Goal: Information Seeking & Learning: Find specific fact

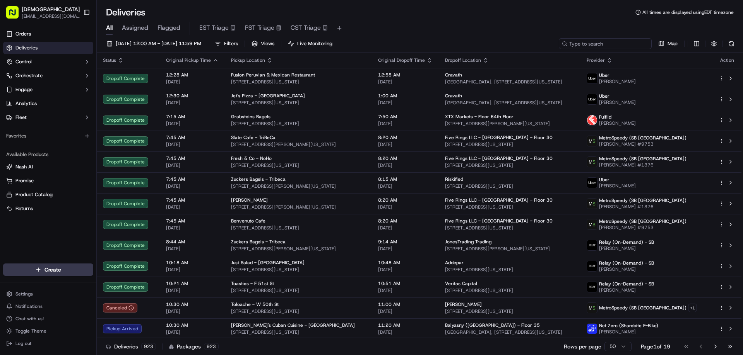
click at [614, 48] on input at bounding box center [604, 43] width 93 height 11
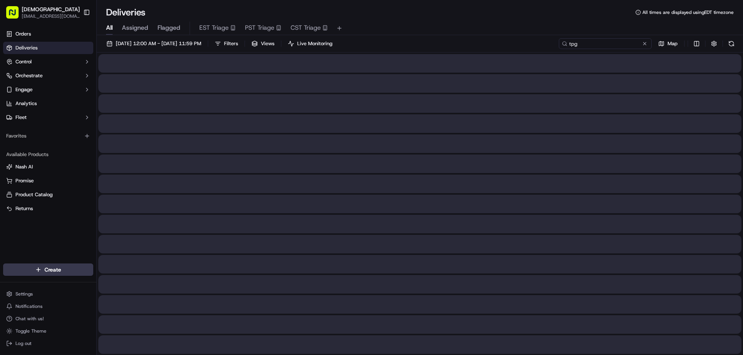
type input "tpg"
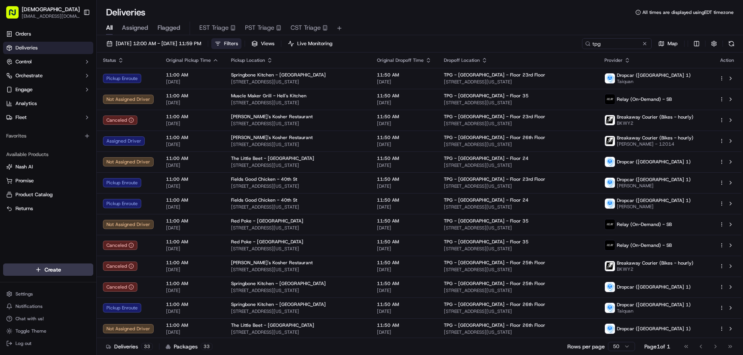
click at [238, 41] on span "Filters" at bounding box center [231, 43] width 14 height 7
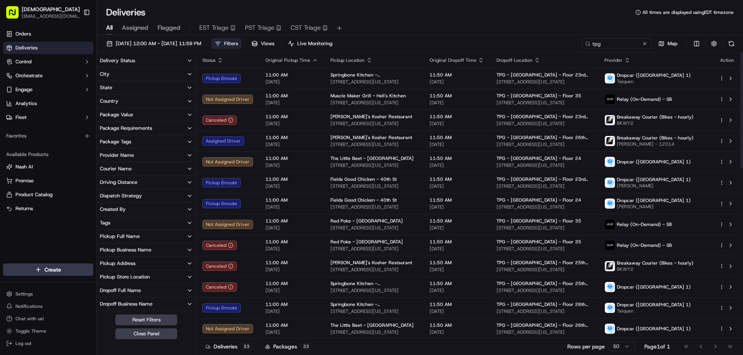
click at [166, 79] on button "City" at bounding box center [146, 74] width 99 height 13
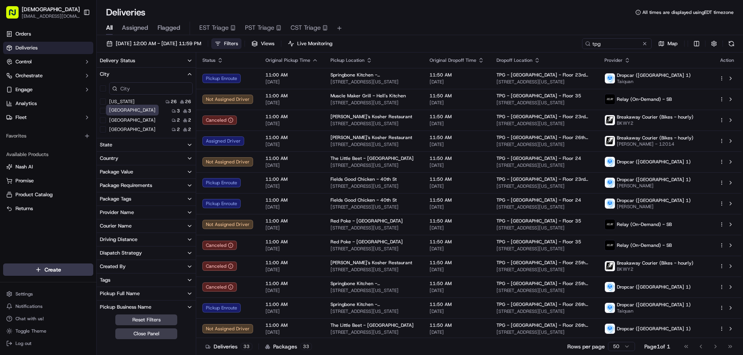
click at [123, 113] on div "Chicago Chicago" at bounding box center [132, 110] width 53 height 11
click at [133, 112] on label "San Francisco" at bounding box center [132, 111] width 46 height 6
click at [106, 112] on Francisco "San Francisco" at bounding box center [103, 111] width 6 height 6
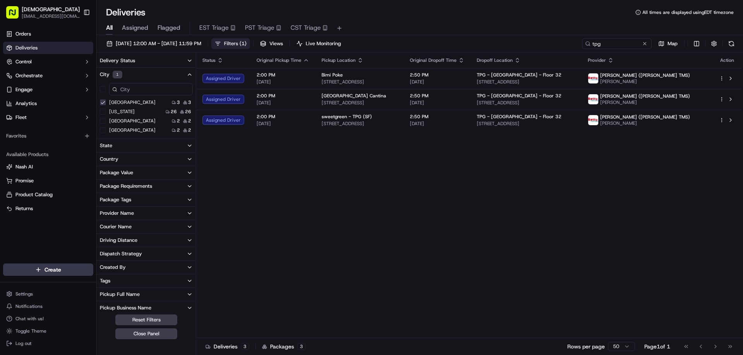
drag, startPoint x: 167, startPoint y: 336, endPoint x: 171, endPoint y: 332, distance: 5.8
click at [169, 334] on button "Close Panel" at bounding box center [146, 334] width 62 height 11
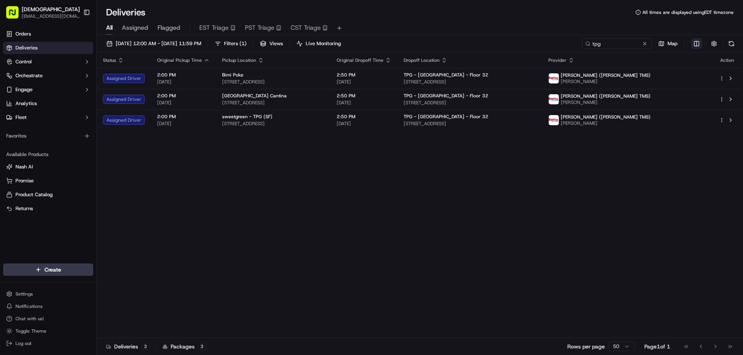
click at [694, 43] on html "Sharebite eveines@ececonsultinggroup.com Toggle Sidebar Orders Deliveries Contr…" at bounding box center [371, 177] width 743 height 355
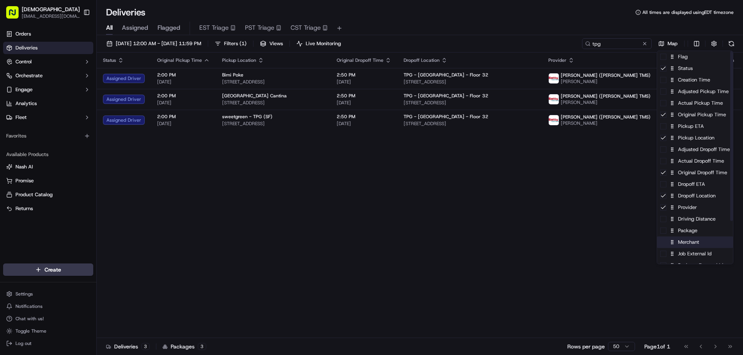
click at [691, 242] on div "Merchant" at bounding box center [695, 243] width 76 height 12
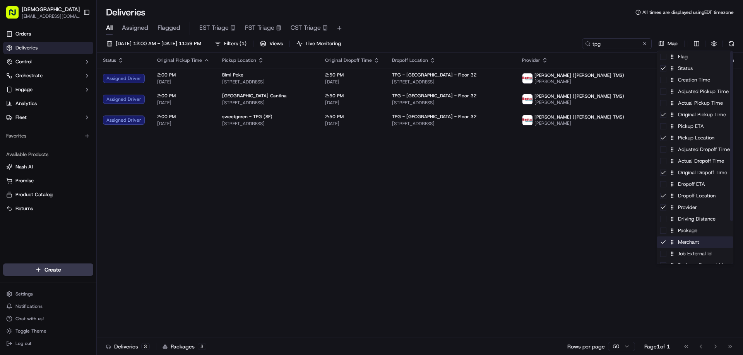
click at [691, 244] on div "Merchant" at bounding box center [695, 243] width 76 height 12
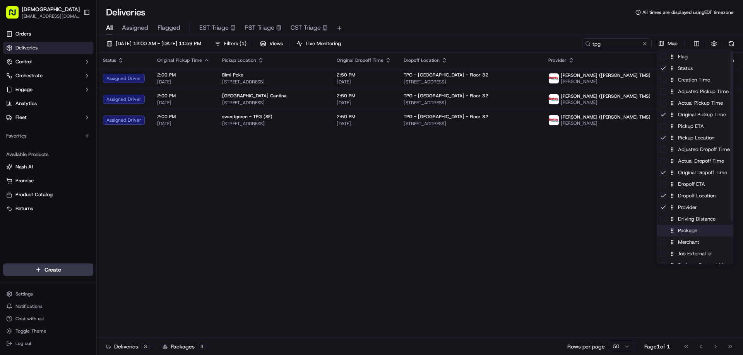
click at [694, 228] on div "Package" at bounding box center [695, 231] width 76 height 12
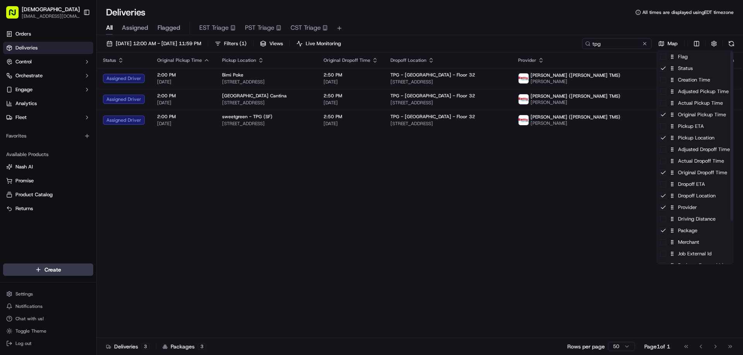
drag, startPoint x: 563, startPoint y: 202, endPoint x: 568, endPoint y: 196, distance: 7.2
click at [563, 202] on html "Sharebite eveines@ececonsultinggroup.com Toggle Sidebar Orders Deliveries Contr…" at bounding box center [371, 177] width 743 height 355
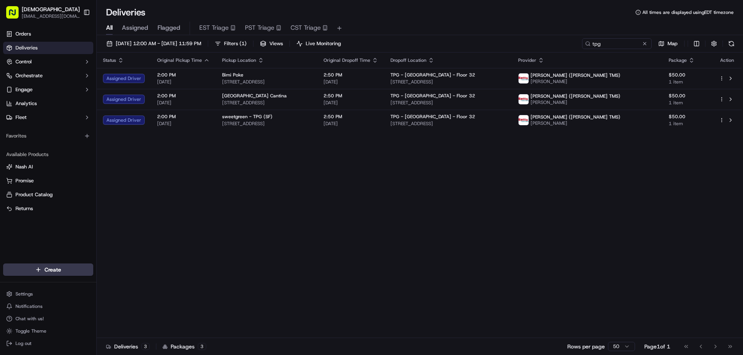
click at [542, 59] on icon "button" at bounding box center [540, 58] width 3 height 1
click at [613, 89] on button "Courier Name (A-Z)" at bounding box center [606, 91] width 53 height 9
click at [557, 225] on div "Status Original Pickup Time Pickup Location Original Dropoff Time Dropoff Locat…" at bounding box center [419, 196] width 644 height 286
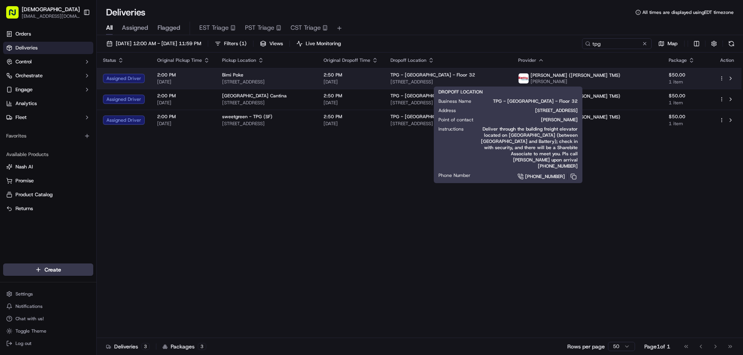
drag, startPoint x: 539, startPoint y: 82, endPoint x: 444, endPoint y: 83, distance: 95.1
click at [444, 83] on span "[STREET_ADDRESS]" at bounding box center [447, 82] width 115 height 6
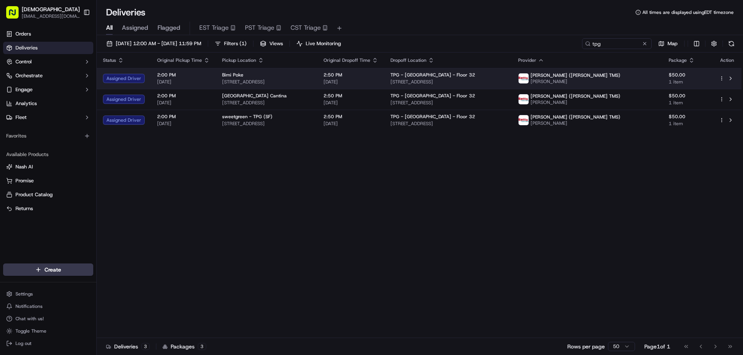
copy span "[STREET_ADDRESS]"
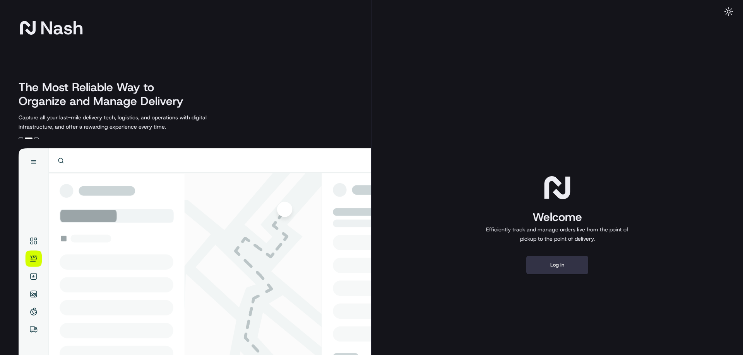
click at [551, 267] on button "Log in" at bounding box center [557, 265] width 62 height 19
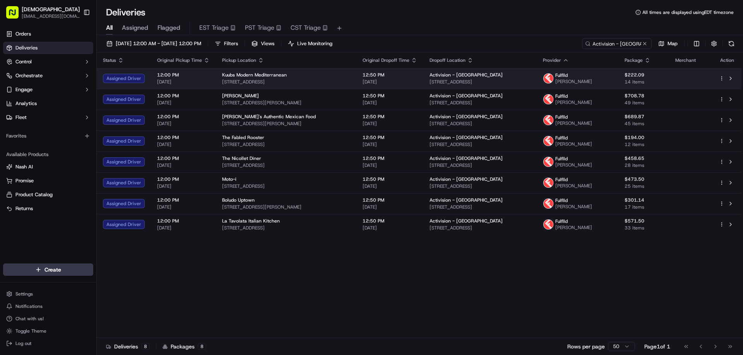
click at [289, 81] on span "12555 Castlemoor Dr, Eden Prairie, MN 55344, USA" at bounding box center [286, 82] width 128 height 6
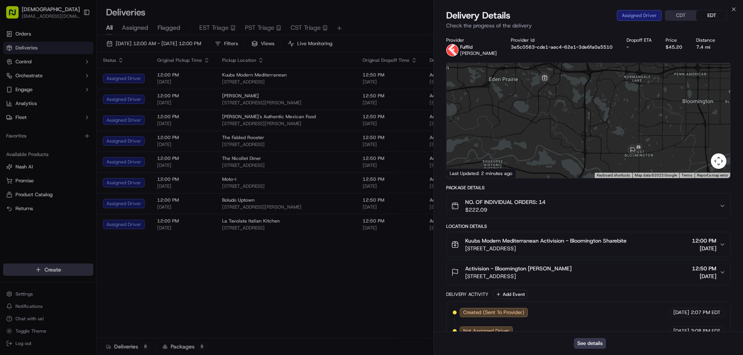
click at [678, 15] on button "CDT" at bounding box center [680, 15] width 31 height 10
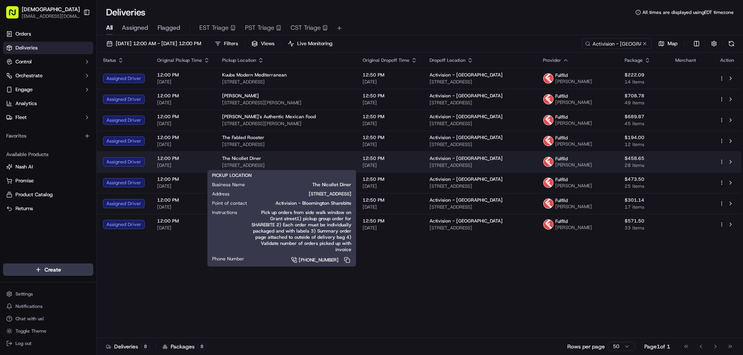
click at [284, 158] on div "The Nicollet Diner" at bounding box center [286, 158] width 128 height 6
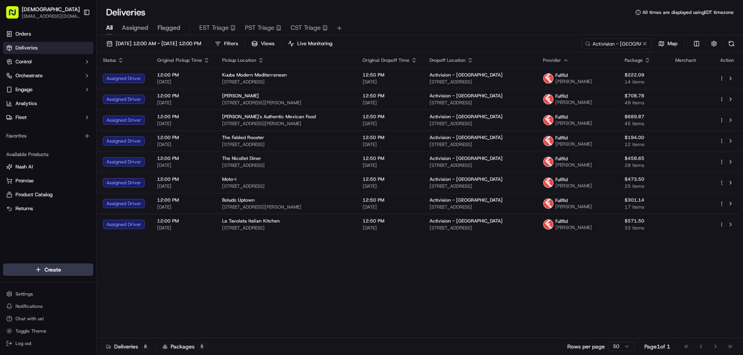
click at [281, 143] on span "520 N 4th St, Minneapolis, MN 55401, USA" at bounding box center [286, 145] width 128 height 6
click at [447, 273] on div "Status Original Pickup Time Pickup Location Original Dropoff Time Dropoff Locat…" at bounding box center [419, 196] width 644 height 286
drag, startPoint x: 451, startPoint y: 267, endPoint x: 427, endPoint y: 286, distance: 30.3
click at [427, 286] on div "Status Original Pickup Time Pickup Location Original Dropoff Time Dropoff Locat…" at bounding box center [419, 196] width 644 height 286
click at [597, 294] on div "Status Original Pickup Time Pickup Location Original Dropoff Time Dropoff Locat…" at bounding box center [419, 196] width 644 height 286
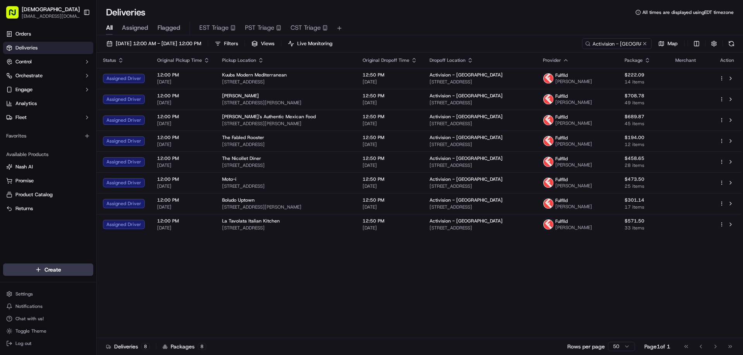
click at [394, 294] on div "Status Original Pickup Time Pickup Location Original Dropoff Time Dropoff Locat…" at bounding box center [419, 196] width 644 height 286
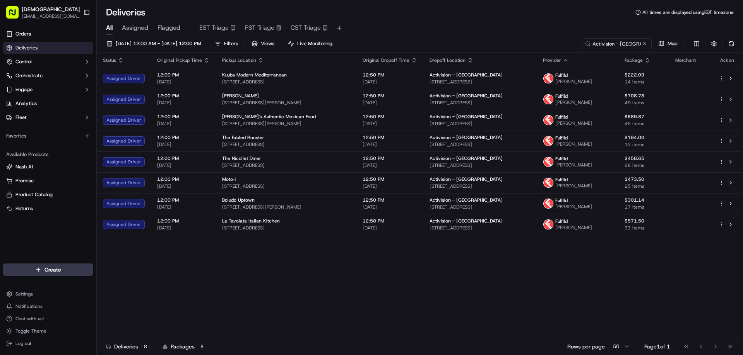
click at [394, 294] on div "Status Original Pickup Time Pickup Location Original Dropoff Time Dropoff Locat…" at bounding box center [419, 196] width 644 height 286
drag, startPoint x: 394, startPoint y: 294, endPoint x: 409, endPoint y: 318, distance: 28.5
click at [408, 321] on div "Status Original Pickup Time Pickup Location Original Dropoff Time Dropoff Locat…" at bounding box center [419, 196] width 644 height 286
click at [444, 284] on div "Status Original Pickup Time Pickup Location Original Dropoff Time Dropoff Locat…" at bounding box center [419, 196] width 644 height 286
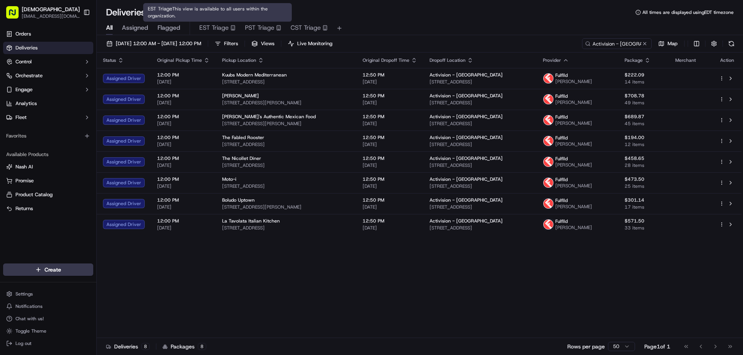
click at [308, 268] on div "Status Original Pickup Time Pickup Location Original Dropoff Time Dropoff Locat…" at bounding box center [419, 196] width 644 height 286
click at [582, 277] on div "Status Original Pickup Time Pickup Location Original Dropoff Time Dropoff Locat…" at bounding box center [419, 196] width 644 height 286
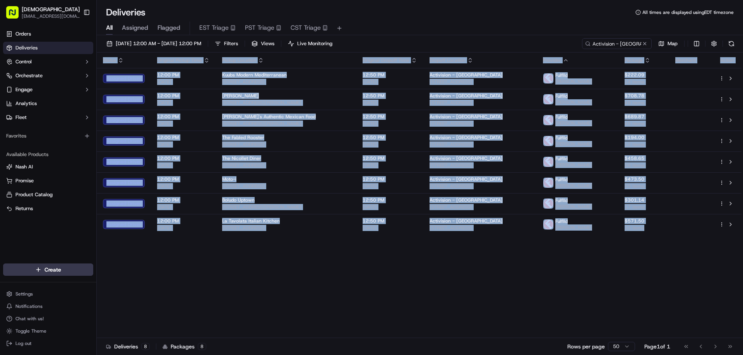
click at [582, 277] on div "Status Original Pickup Time Pickup Location Original Dropoff Time Dropoff Locat…" at bounding box center [419, 196] width 644 height 286
click at [455, 296] on div "Status Original Pickup Time Pickup Location Original Dropoff Time Dropoff Locat…" at bounding box center [419, 196] width 644 height 286
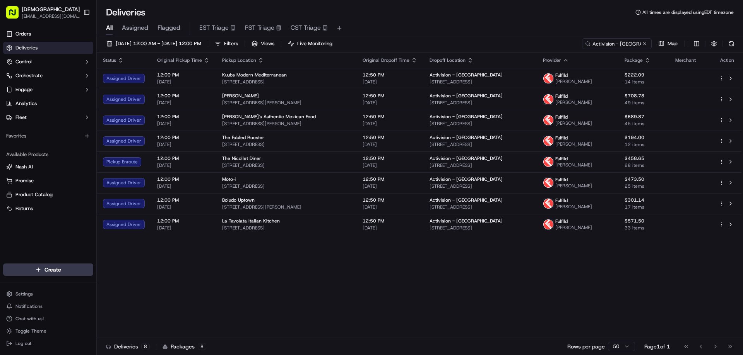
click at [393, 27] on div "All Assigned Flagged EST Triage PST Triage CST Triage" at bounding box center [420, 29] width 646 height 14
click at [661, 277] on div "Status Original Pickup Time Pickup Location Original Dropoff Time Dropoff Locat…" at bounding box center [419, 196] width 644 height 286
click at [517, 277] on div "Status Original Pickup Time Pickup Location Original Dropoff Time Dropoff Locat…" at bounding box center [419, 196] width 644 height 286
click at [576, 282] on div "Status Original Pickup Time Pickup Location Original Dropoff Time Dropoff Locat…" at bounding box center [419, 196] width 644 height 286
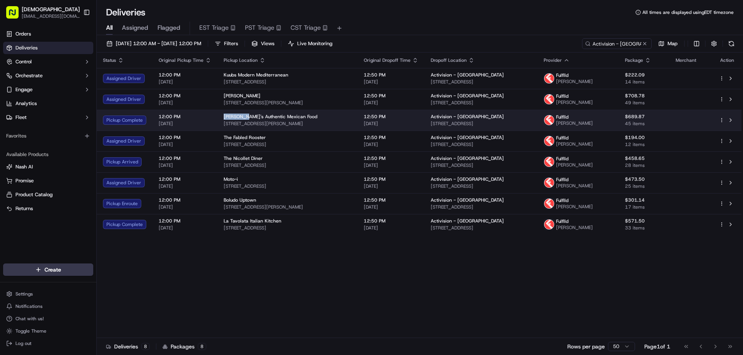
drag, startPoint x: 238, startPoint y: 115, endPoint x: 218, endPoint y: 117, distance: 20.2
click at [218, 117] on td "Aurelia's Authentic Mexican Food 16388 Wagner Way, Eden Prairie, MN 55344, USA" at bounding box center [287, 120] width 140 height 21
copy span "Aurelia's"
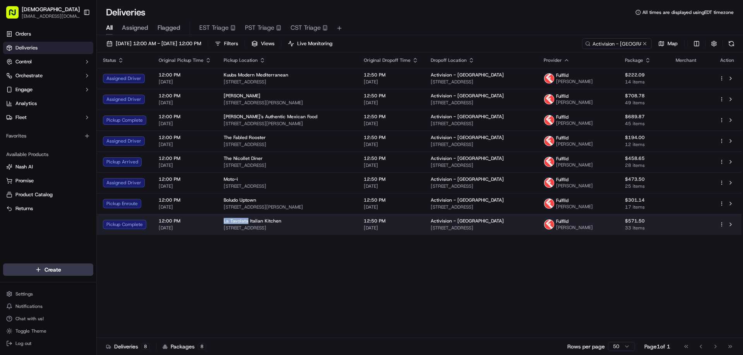
drag, startPoint x: 244, startPoint y: 221, endPoint x: 222, endPoint y: 221, distance: 22.8
click at [224, 221] on span "La Tavolata Italian Kitchen" at bounding box center [253, 221] width 58 height 6
copy span "La Tavolata"
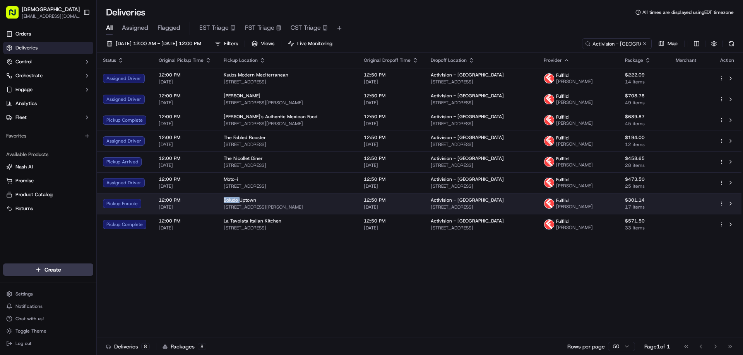
drag, startPoint x: 238, startPoint y: 198, endPoint x: 221, endPoint y: 201, distance: 16.8
click at [221, 201] on td "Boludo Uptown 2935 Girard Ave S, Minneapolis, MN 55408, USA" at bounding box center [287, 203] width 140 height 21
copy span "Boludo"
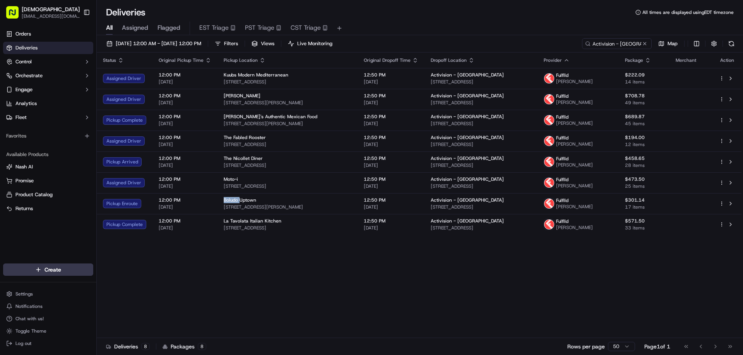
click at [398, 354] on div "Deliveries 8 Packages 8 Rows per page 50 Page 1 of 1 Go to first page Go to pre…" at bounding box center [420, 346] width 646 height 17
click at [585, 291] on div "Status Original Pickup Time Pickup Location Original Dropoff Time Dropoff Locat…" at bounding box center [419, 196] width 644 height 286
click at [572, 272] on div "Status Original Pickup Time Pickup Location Original Dropoff Time Dropoff Locat…" at bounding box center [419, 196] width 644 height 286
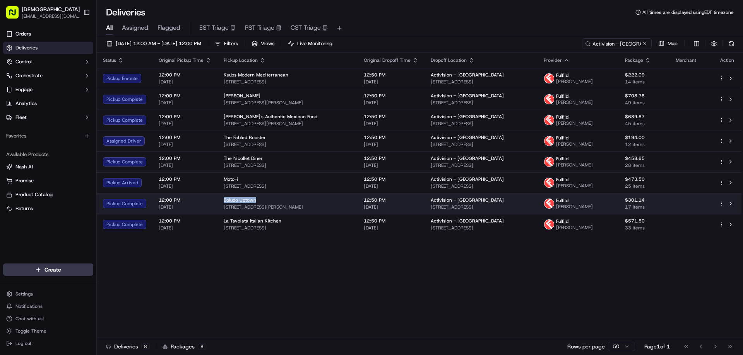
drag, startPoint x: 256, startPoint y: 201, endPoint x: 221, endPoint y: 200, distance: 34.8
click at [221, 200] on td "Boludo Uptown 2935 Girard Ave S, Minneapolis, MN 55408, USA" at bounding box center [287, 203] width 140 height 21
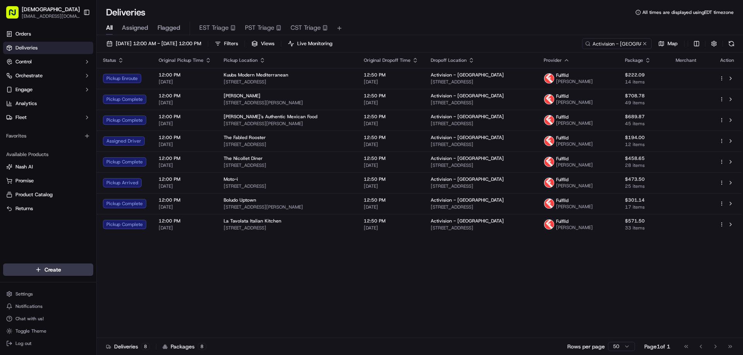
click at [224, 257] on div "Status Original Pickup Time Pickup Location Original Dropoff Time Dropoff Locat…" at bounding box center [419, 196] width 644 height 286
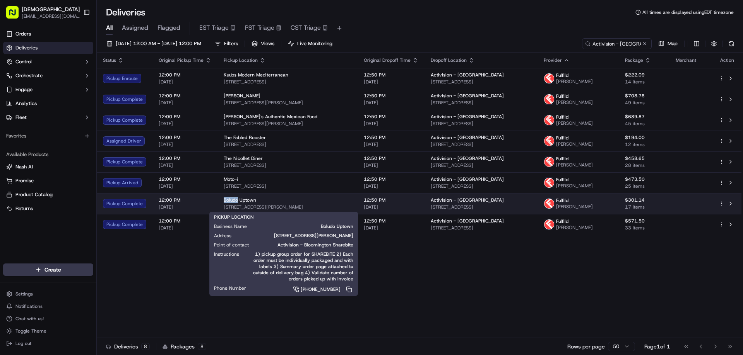
drag, startPoint x: 235, startPoint y: 198, endPoint x: 220, endPoint y: 199, distance: 15.1
click at [220, 199] on td "Boludo Uptown 2935 Girard Ave S, Minneapolis, MN 55408, USA" at bounding box center [287, 203] width 140 height 21
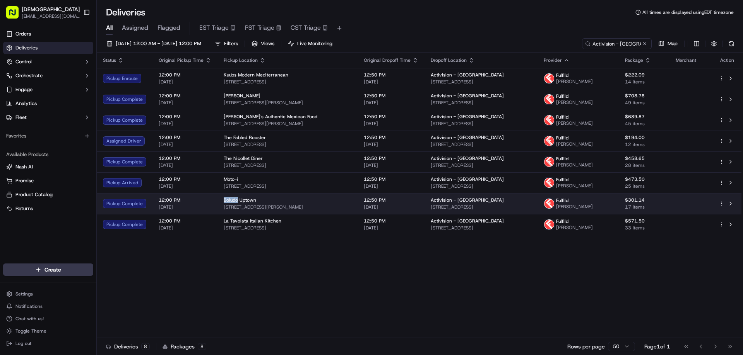
copy span "Boludo"
click at [273, 201] on div "Boludo Uptown" at bounding box center [288, 200] width 128 height 6
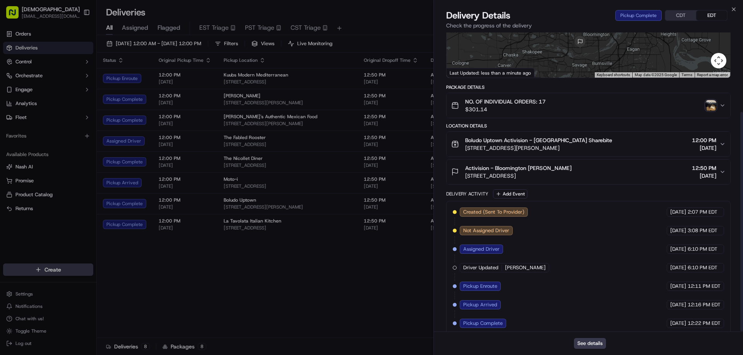
scroll to position [108, 0]
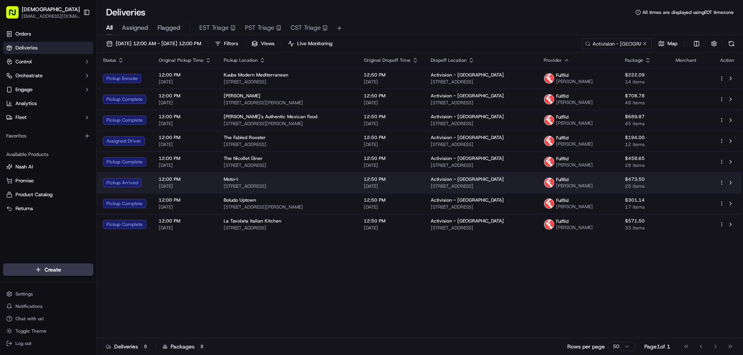
click at [329, 189] on span "2940 Lyndale Ave S, Minneapolis, MN 55408, USA" at bounding box center [288, 186] width 128 height 6
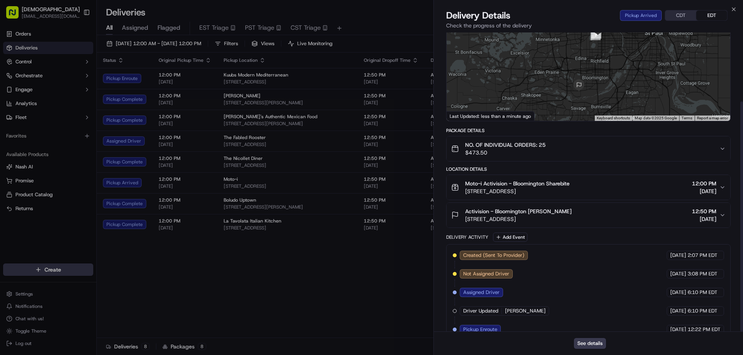
scroll to position [90, 0]
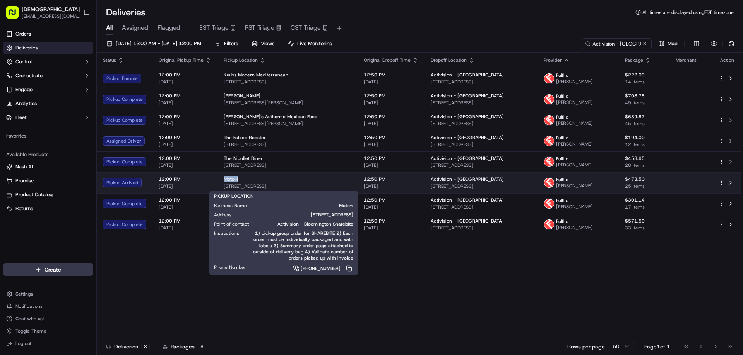
drag, startPoint x: 236, startPoint y: 179, endPoint x: 223, endPoint y: 178, distance: 12.8
click at [224, 178] on div "Moto-i" at bounding box center [288, 179] width 128 height 6
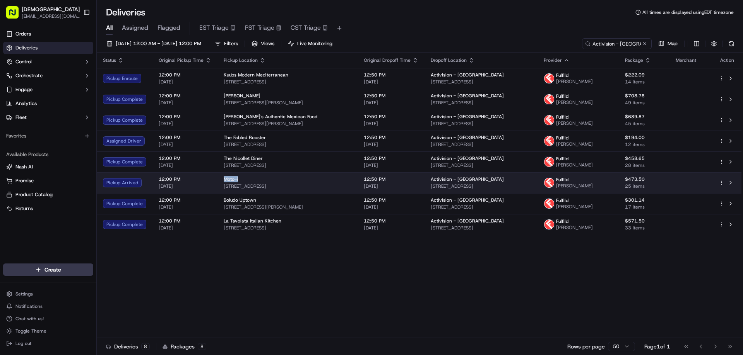
copy span "Moto-i"
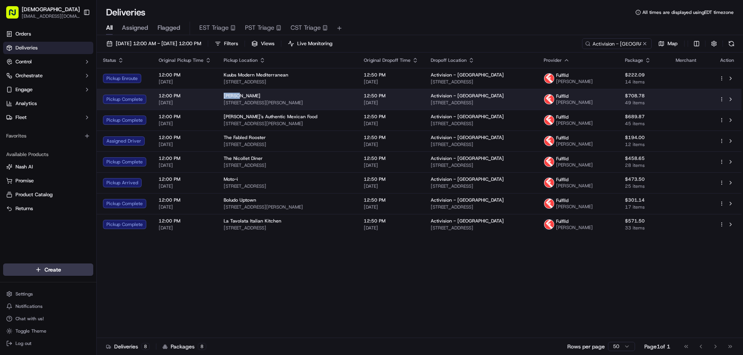
drag, startPoint x: 237, startPoint y: 93, endPoint x: 222, endPoint y: 94, distance: 15.5
click at [224, 94] on span "Leeann Chin" at bounding box center [242, 96] width 37 height 6
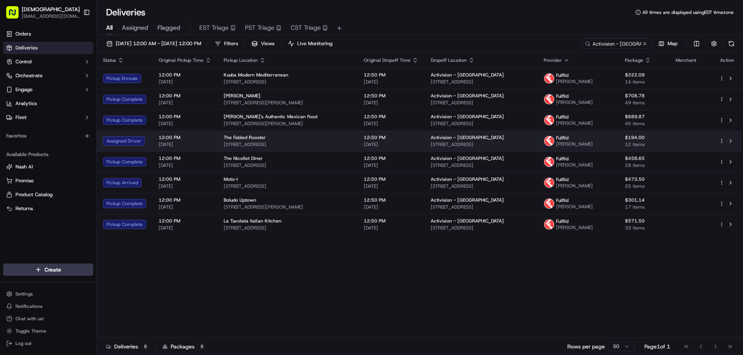
drag, startPoint x: 222, startPoint y: 94, endPoint x: 256, endPoint y: 138, distance: 55.7
click at [260, 273] on div "Status Original Pickup Time Pickup Location Original Dropoff Time Dropoff Locat…" at bounding box center [419, 196] width 644 height 286
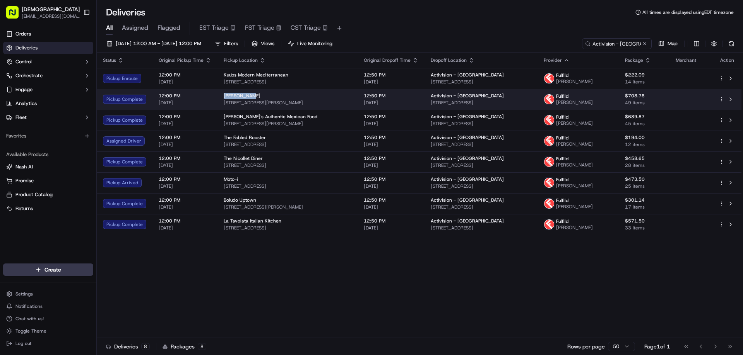
drag, startPoint x: 249, startPoint y: 92, endPoint x: 220, endPoint y: 95, distance: 29.1
click at [220, 95] on td "Leeann Chin 8015 Glen Ln, Eden Prairie, MN 55344, USA" at bounding box center [287, 99] width 140 height 21
copy span "Leeann Chin"
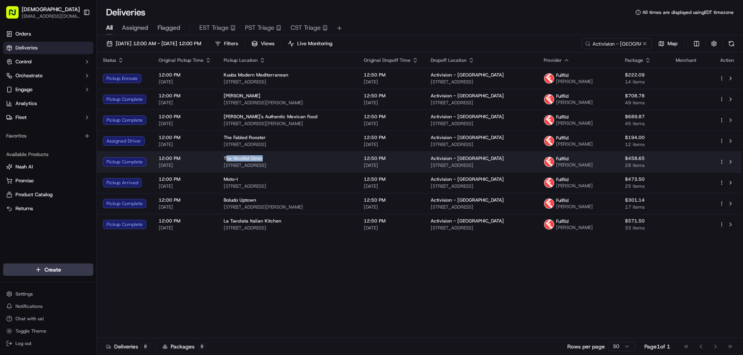
drag, startPoint x: 258, startPoint y: 157, endPoint x: 224, endPoint y: 159, distance: 34.1
click at [224, 159] on span "The Nicollet Diner" at bounding box center [243, 158] width 39 height 6
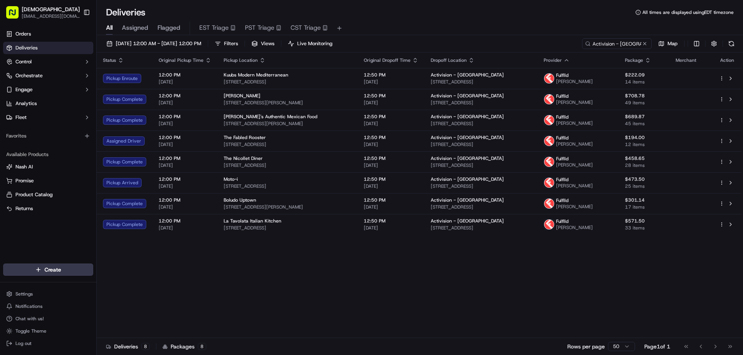
click at [254, 280] on div "Status Original Pickup Time Pickup Location Original Dropoff Time Dropoff Locat…" at bounding box center [419, 196] width 644 height 286
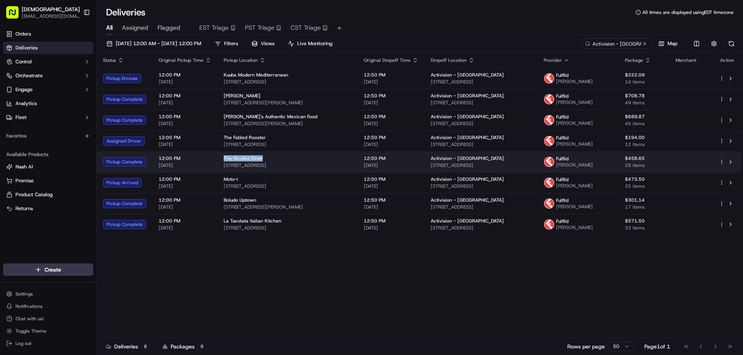
drag, startPoint x: 266, startPoint y: 154, endPoint x: 221, endPoint y: 155, distance: 44.9
click at [221, 155] on td "The Nicollet Diner 1333 Nicollet Mall, Minneapolis, MN 55403, USA" at bounding box center [287, 162] width 140 height 21
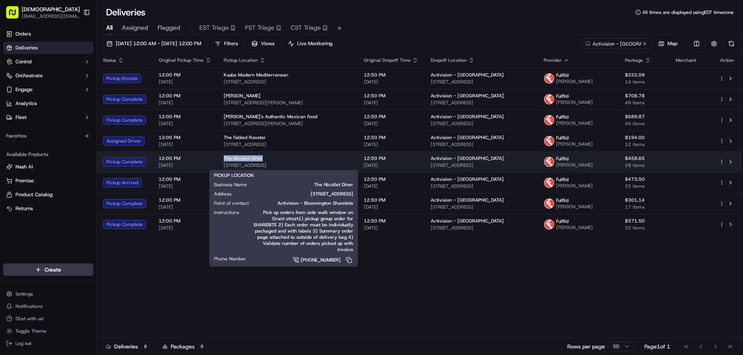
copy span "The Nicollet Diner"
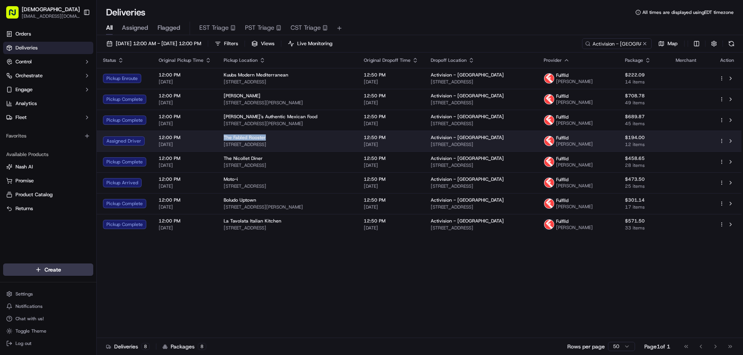
drag, startPoint x: 263, startPoint y: 136, endPoint x: 222, endPoint y: 140, distance: 41.5
click at [224, 140] on div "The Fabled Rooster" at bounding box center [288, 138] width 128 height 6
copy span "The Fabled Rooster"
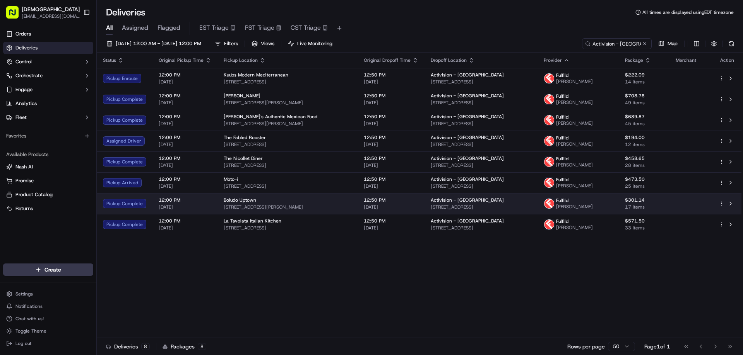
click at [321, 206] on span "2935 Girard Ave S, Minneapolis, MN 55408, USA" at bounding box center [288, 207] width 128 height 6
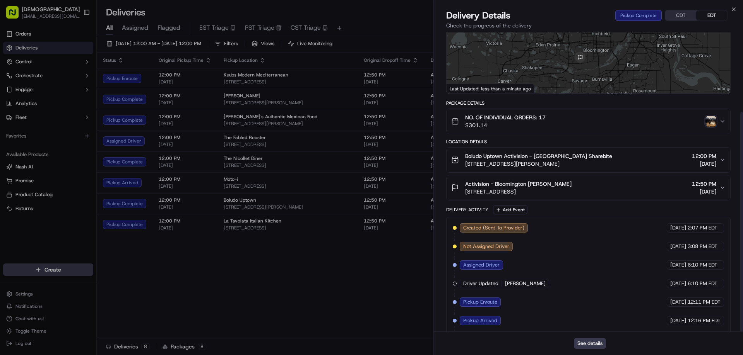
scroll to position [108, 0]
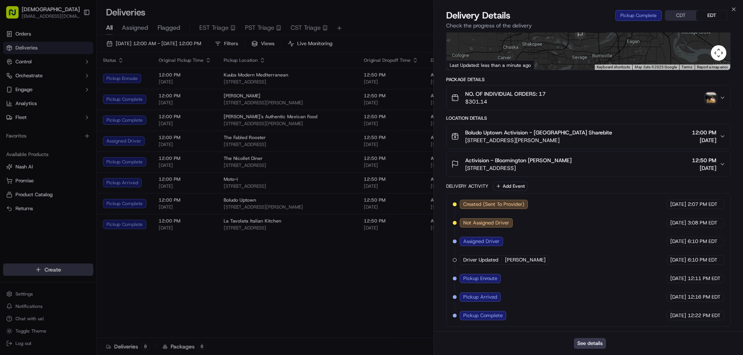
click at [704, 95] on div "NO. OF INDIVIDUAL ORDERS: 17 $301.14" at bounding box center [585, 97] width 268 height 15
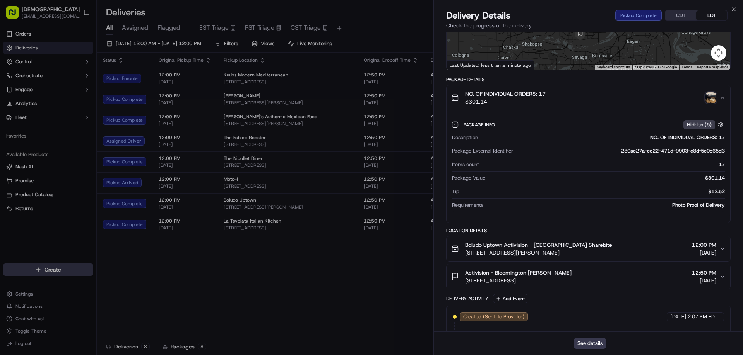
click at [708, 99] on img "button" at bounding box center [710, 97] width 11 height 11
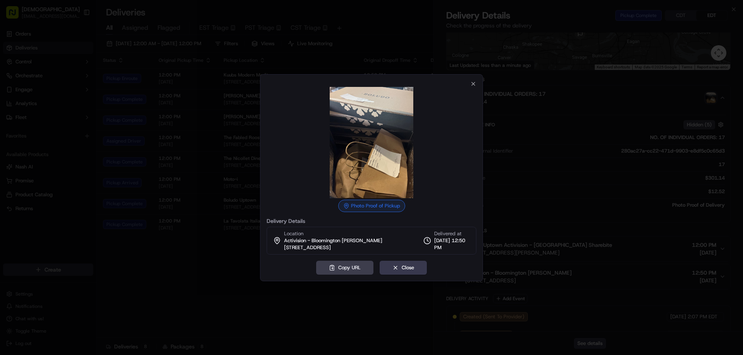
click at [147, 292] on div at bounding box center [371, 177] width 743 height 355
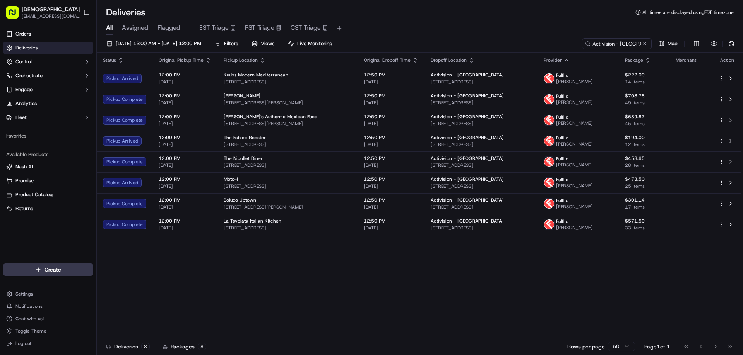
drag, startPoint x: 472, startPoint y: 307, endPoint x: 488, endPoint y: 302, distance: 16.1
click at [472, 307] on div "Status Original Pickup Time Pickup Location Original Dropoff Time Dropoff Locat…" at bounding box center [419, 196] width 644 height 286
click at [174, 284] on div "Status Original Pickup Time Pickup Location Original Dropoff Time Dropoff Locat…" at bounding box center [419, 196] width 644 height 286
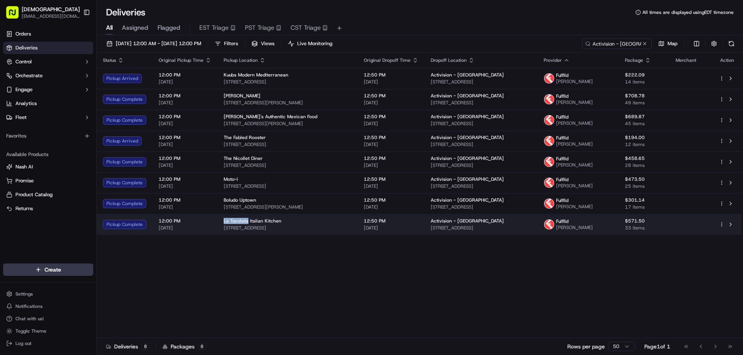
drag, startPoint x: 245, startPoint y: 218, endPoint x: 219, endPoint y: 219, distance: 25.5
click at [219, 219] on td "La Tavolata Italian Kitchen 3801 Grand Way, St Louis Park, MN 55416, USA" at bounding box center [287, 224] width 140 height 21
copy span "La Tavolata"
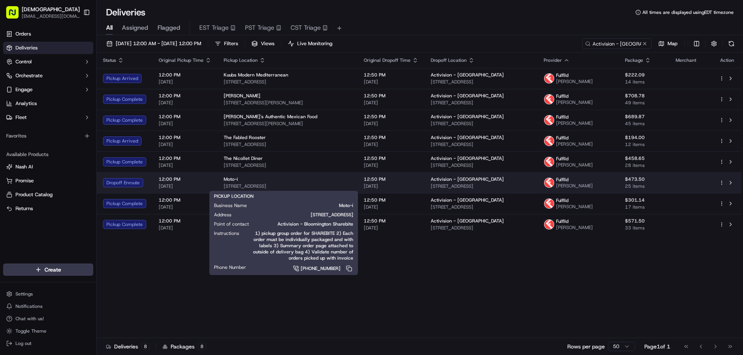
drag, startPoint x: 332, startPoint y: 186, endPoint x: 223, endPoint y: 188, distance: 109.5
click at [224, 188] on span "2940 Lyndale Ave S, Minneapolis, MN 55408, USA" at bounding box center [288, 186] width 128 height 6
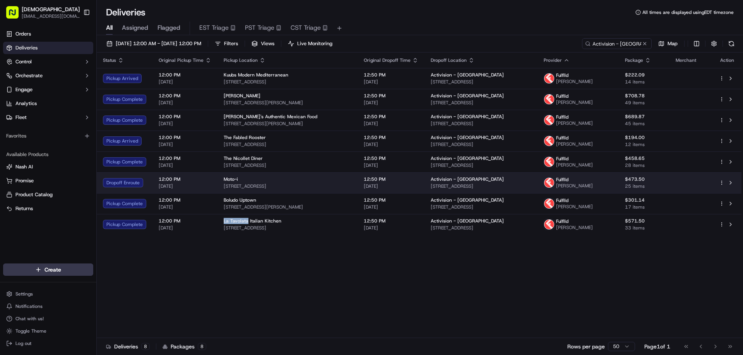
drag, startPoint x: 223, startPoint y: 188, endPoint x: 234, endPoint y: 192, distance: 11.0
click at [234, 192] on td "Moto-i 2940 Lyndale Ave S, Minneapolis, MN 55408, USA" at bounding box center [287, 182] width 140 height 21
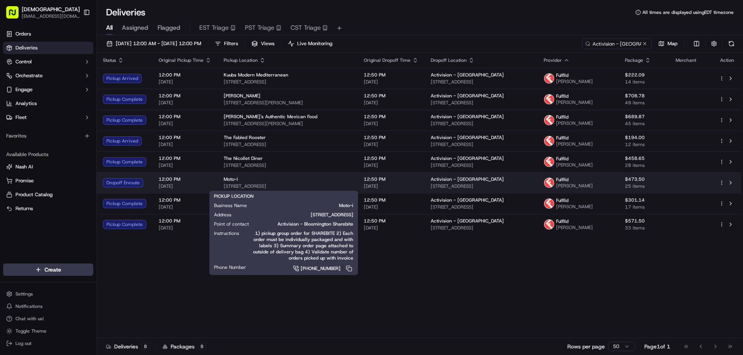
drag, startPoint x: 220, startPoint y: 185, endPoint x: 331, endPoint y: 187, distance: 110.2
click at [331, 187] on td "Moto-i 2940 Lyndale Ave S, Minneapolis, MN 55408, USA" at bounding box center [287, 182] width 140 height 21
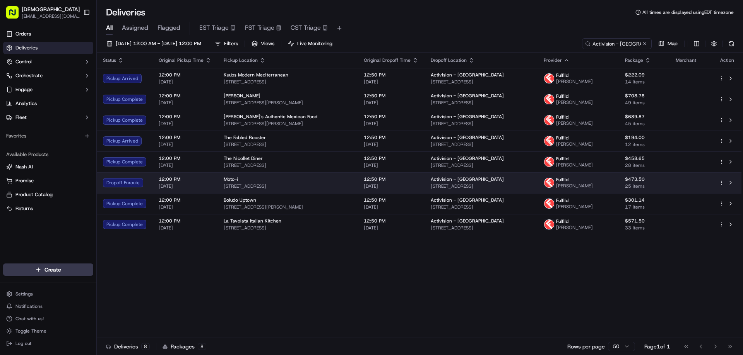
copy span "2940 Lyndale Ave S, Minneapolis, MN 55408, USA"
click at [195, 182] on span "12:00 PM" at bounding box center [185, 179] width 53 height 6
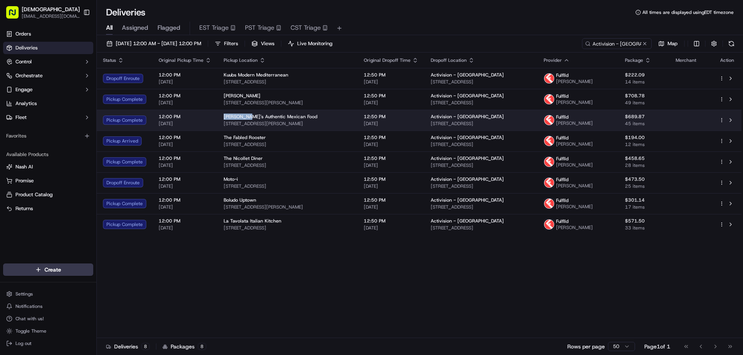
drag, startPoint x: 239, startPoint y: 115, endPoint x: 222, endPoint y: 118, distance: 17.2
click at [224, 118] on span "Aurelia's Authentic Mexican Food" at bounding box center [271, 117] width 94 height 6
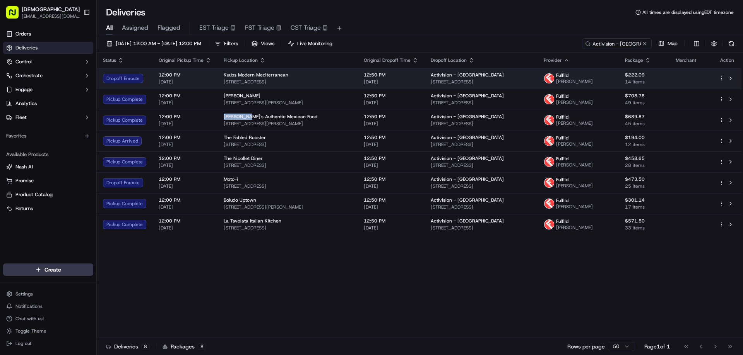
drag, startPoint x: 336, startPoint y: 83, endPoint x: 220, endPoint y: 84, distance: 116.4
click at [220, 84] on td "Kuubs Modern Mediterranean 12555 Castlemoor Dr, Eden Prairie, MN 55344, USA" at bounding box center [287, 78] width 140 height 21
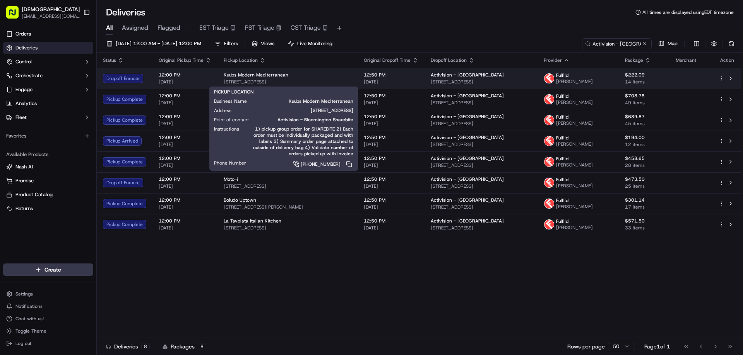
click at [291, 80] on span "12555 Castlemoor Dr, Eden Prairie, MN 55344, USA" at bounding box center [288, 82] width 128 height 6
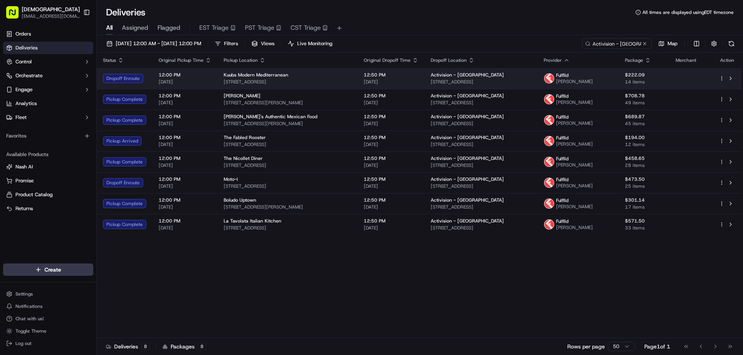
click at [291, 80] on span "12555 Castlemoor Dr, Eden Prairie, MN 55344, USA" at bounding box center [288, 82] width 128 height 6
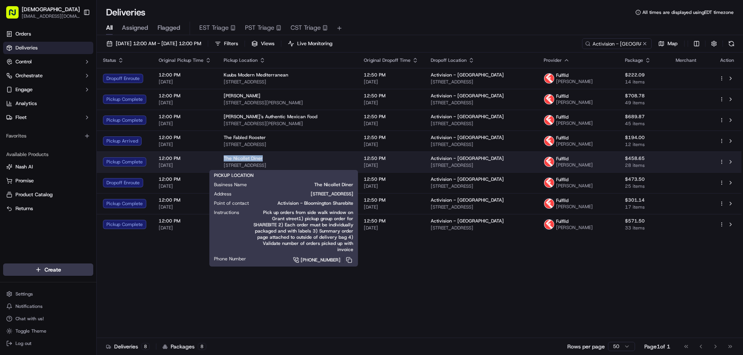
drag, startPoint x: 266, startPoint y: 155, endPoint x: 220, endPoint y: 157, distance: 45.6
click at [220, 157] on td "The Nicollet Diner 1333 Nicollet Mall, Minneapolis, MN 55403, USA" at bounding box center [287, 162] width 140 height 21
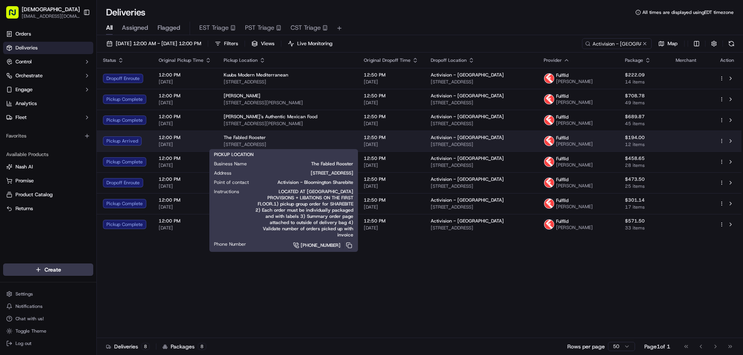
drag, startPoint x: 319, startPoint y: 145, endPoint x: 221, endPoint y: 146, distance: 97.8
click at [221, 146] on td "The Fabled Rooster 520 N 4th St, Minneapolis, MN 55401, USA" at bounding box center [287, 141] width 140 height 21
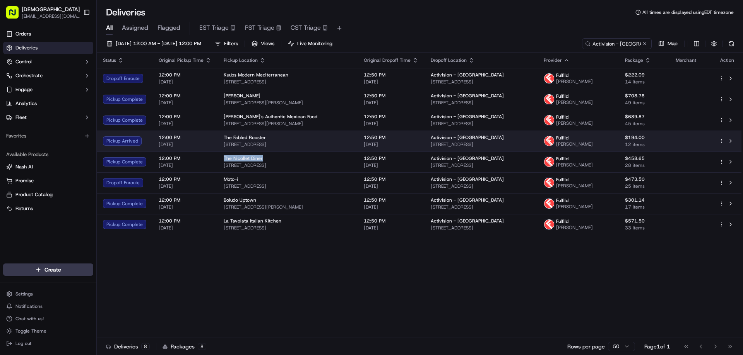
click at [331, 136] on div "The Fabled Rooster" at bounding box center [288, 138] width 128 height 6
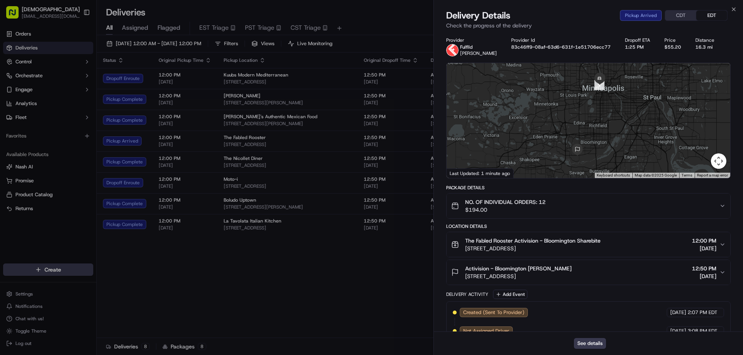
click at [674, 17] on button "CDT" at bounding box center [680, 15] width 31 height 10
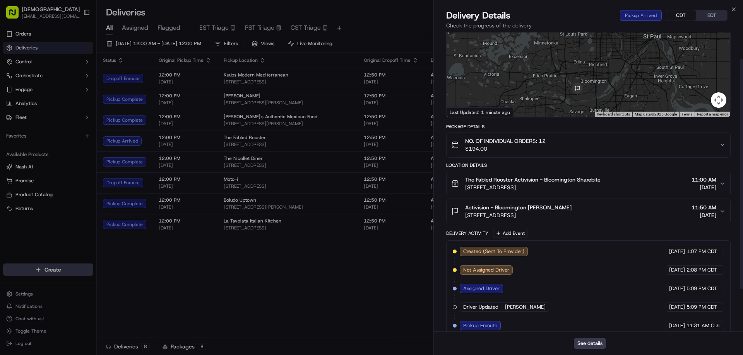
scroll to position [90, 0]
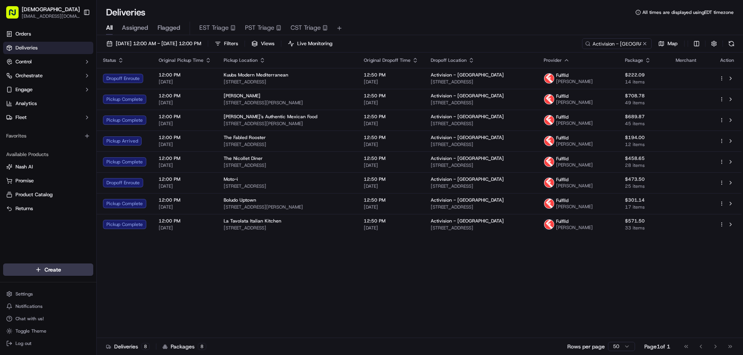
click at [440, 311] on div "Status Original Pickup Time Pickup Location Original Dropoff Time Dropoff Locat…" at bounding box center [419, 196] width 644 height 286
click at [635, 288] on div "Status Original Pickup Time Pickup Location Original Dropoff Time Dropoff Locat…" at bounding box center [419, 196] width 644 height 286
drag, startPoint x: 409, startPoint y: 286, endPoint x: 526, endPoint y: 347, distance: 132.3
click at [526, 347] on div "Deliveries 8 Packages 8 Rows per page 50 Page 1 of 1 Go to first page Go to pre…" at bounding box center [420, 346] width 646 height 17
click at [579, 317] on div "Status Original Pickup Time Pickup Location Original Dropoff Time Dropoff Locat…" at bounding box center [419, 196] width 644 height 286
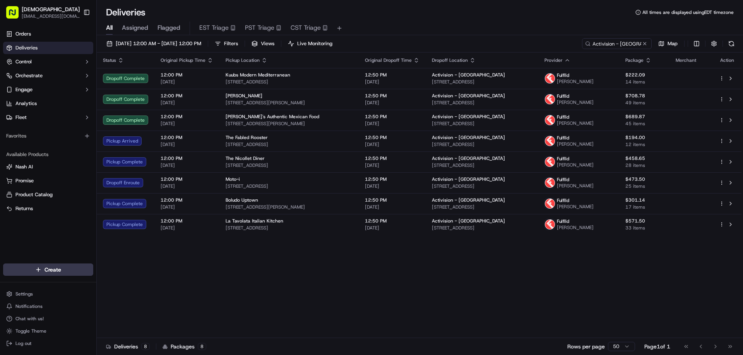
click at [543, 264] on div "Status Original Pickup Time Pickup Location Original Dropoff Time Dropoff Locat…" at bounding box center [419, 196] width 644 height 286
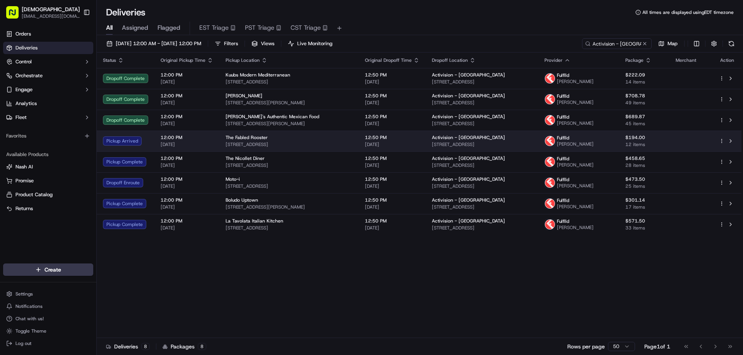
click at [253, 140] on span "The Fabled Rooster" at bounding box center [246, 138] width 42 height 6
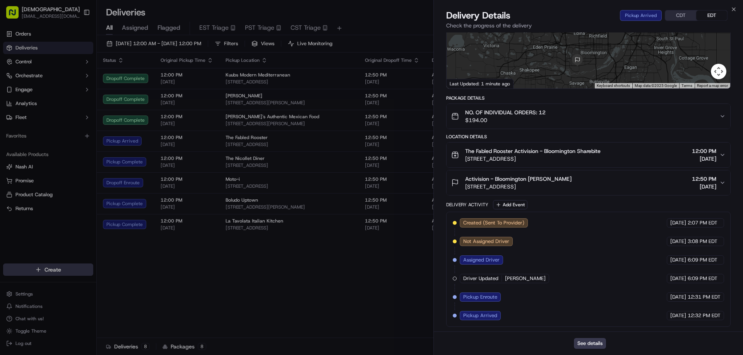
click at [673, 10] on div "Delivery Details Pickup Arrived CDT EDT" at bounding box center [588, 15] width 284 height 12
click at [674, 14] on button "CDT" at bounding box center [680, 15] width 31 height 10
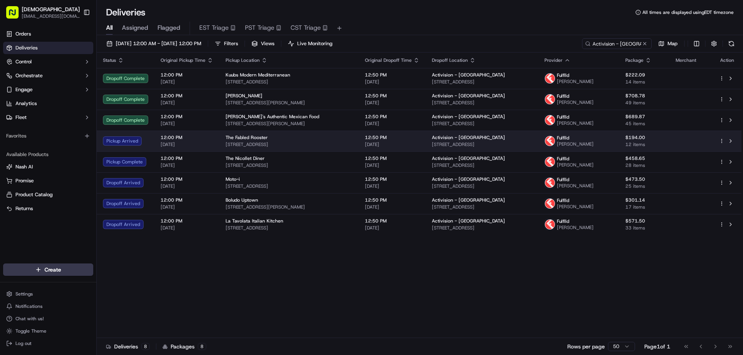
click at [277, 145] on span "520 N 4th St, Minneapolis, MN 55401, USA" at bounding box center [288, 145] width 127 height 6
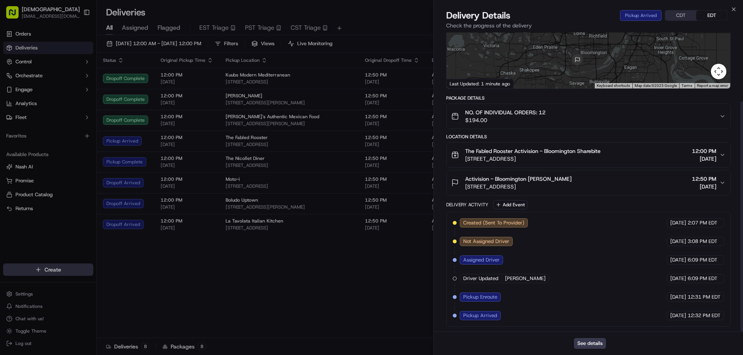
click at [679, 16] on button "CDT" at bounding box center [680, 15] width 31 height 10
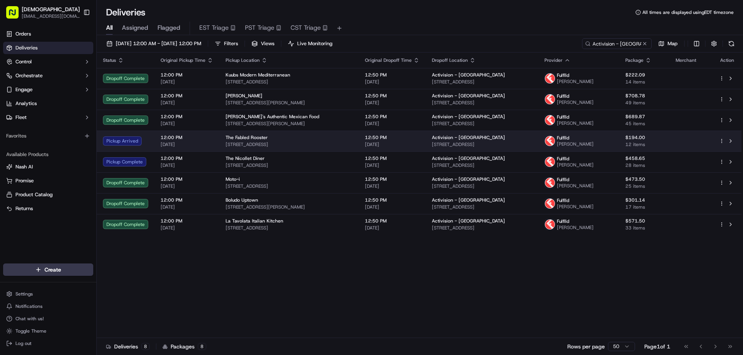
click at [280, 142] on span "520 N 4th St, Minneapolis, MN 55401, USA" at bounding box center [288, 145] width 127 height 6
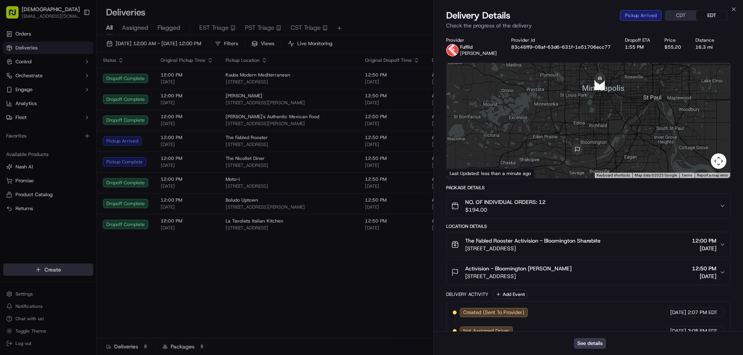
click at [668, 15] on button "CDT" at bounding box center [680, 15] width 31 height 10
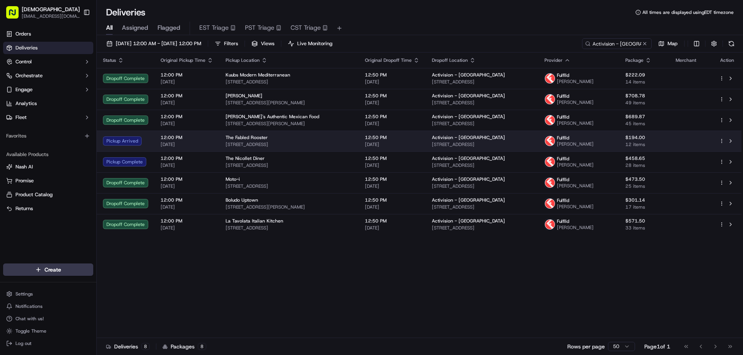
click at [255, 146] on span "520 N 4th St, Minneapolis, MN 55401, USA" at bounding box center [288, 145] width 127 height 6
click at [303, 133] on td "The Fabled Rooster 520 N 4th St, Minneapolis, MN 55401, USA" at bounding box center [288, 141] width 139 height 21
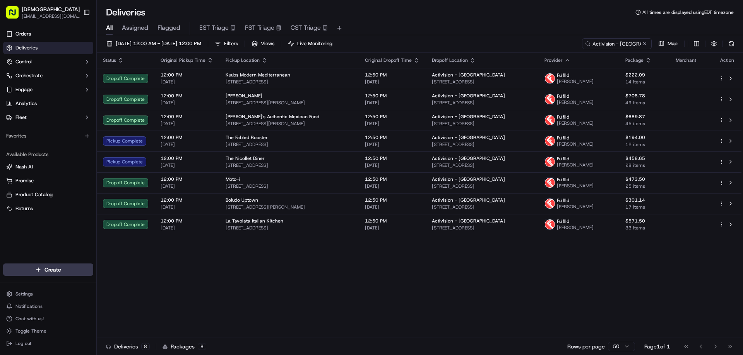
click at [514, 287] on div "Status Original Pickup Time Pickup Location Original Dropoff Time Dropoff Locat…" at bounding box center [419, 196] width 644 height 286
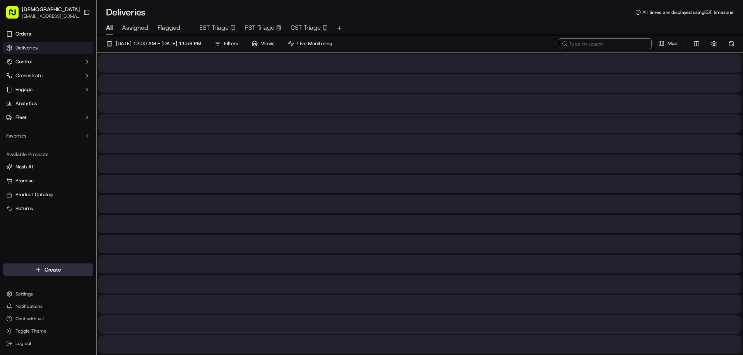
click at [599, 46] on input at bounding box center [604, 43] width 93 height 11
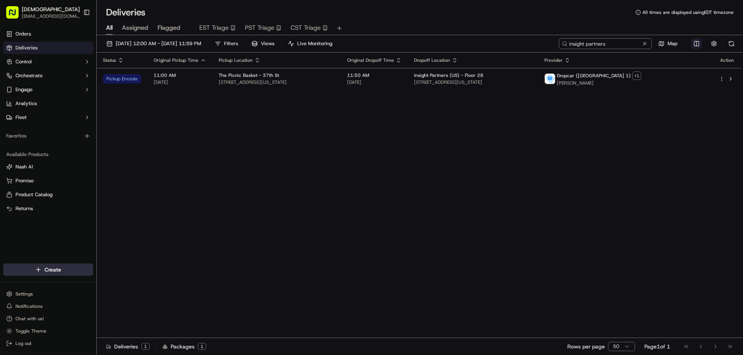
type input "insight partners"
click at [695, 42] on html "Sharebite [EMAIL_ADDRESS][DOMAIN_NAME] Toggle Sidebar Orders Deliveries Control…" at bounding box center [371, 177] width 743 height 355
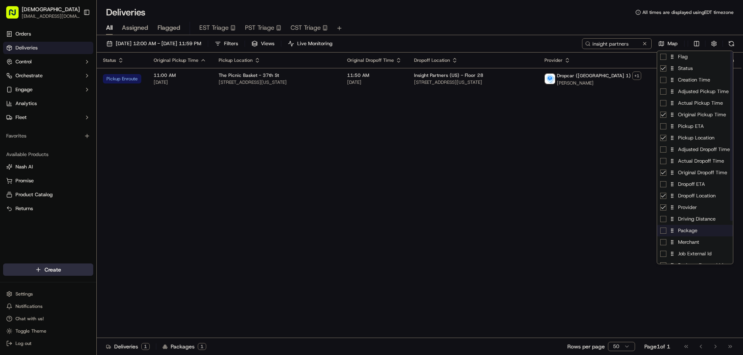
click at [691, 235] on div "Package" at bounding box center [695, 231] width 76 height 12
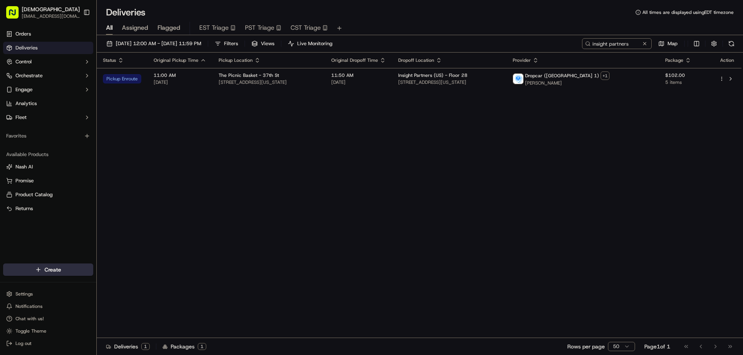
click at [515, 212] on html "Sharebite [EMAIL_ADDRESS][DOMAIN_NAME] Toggle Sidebar Orders Deliveries Control…" at bounding box center [371, 177] width 743 height 355
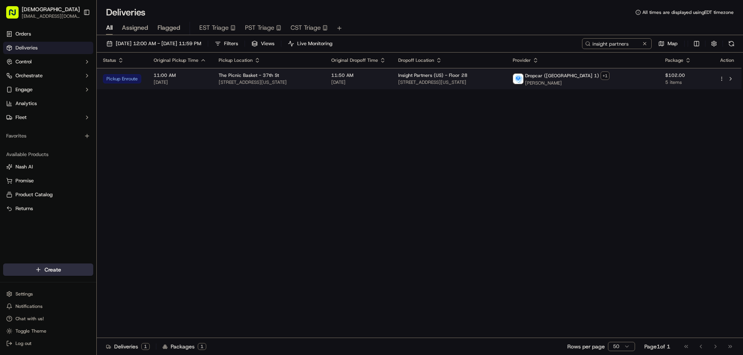
click at [273, 79] on div "The Picnic Basket - [GEOGRAPHIC_DATA][STREET_ADDRESS][US_STATE]" at bounding box center [268, 78] width 100 height 13
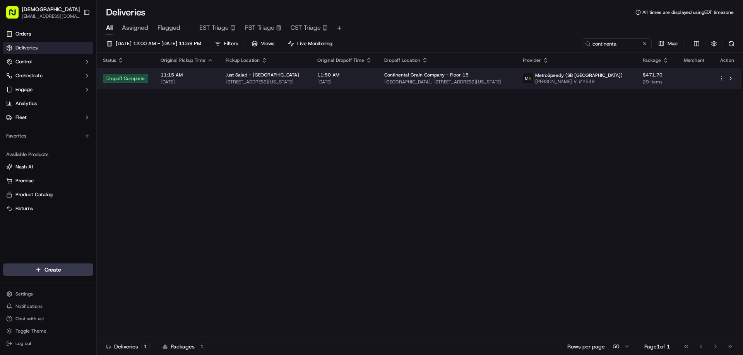
click at [197, 75] on span "11:15 AM" at bounding box center [186, 75] width 53 height 6
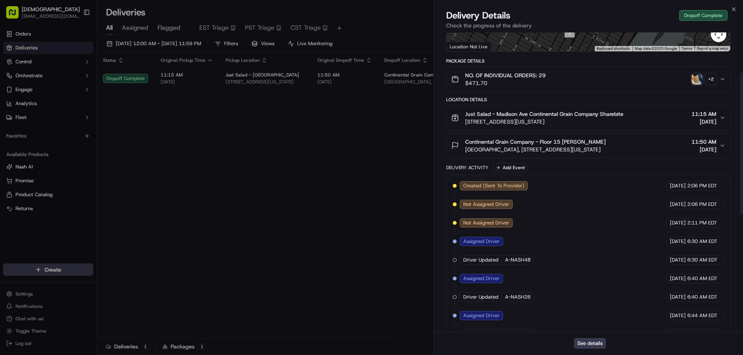
scroll to position [22, 0]
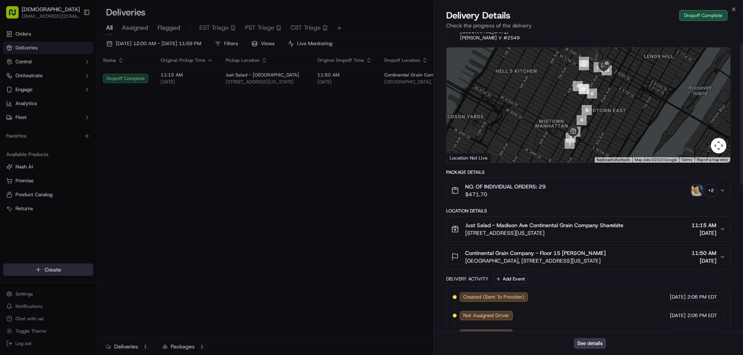
click at [697, 185] on img "button" at bounding box center [696, 190] width 11 height 11
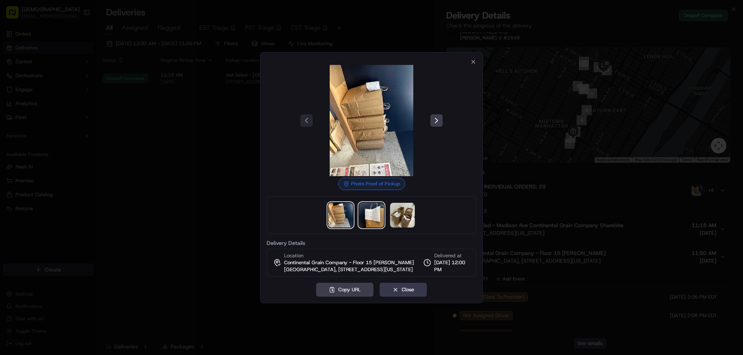
click at [373, 217] on img at bounding box center [371, 215] width 25 height 25
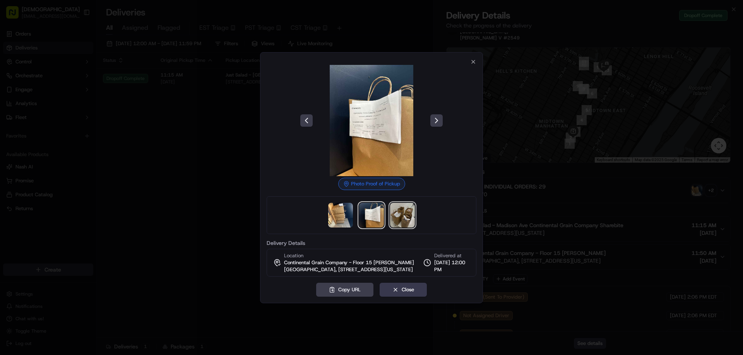
click at [400, 214] on img at bounding box center [402, 215] width 25 height 25
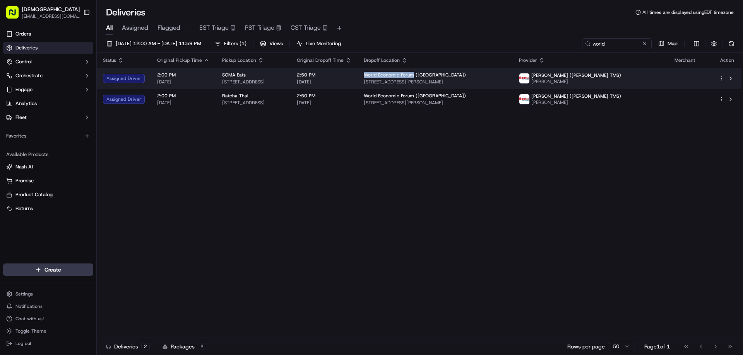
drag, startPoint x: 482, startPoint y: 76, endPoint x: 430, endPoint y: 74, distance: 52.6
click at [430, 74] on td "World Economic Forum ([GEOGRAPHIC_DATA]) [STREET_ADDRESS][PERSON_NAME]" at bounding box center [434, 78] width 155 height 21
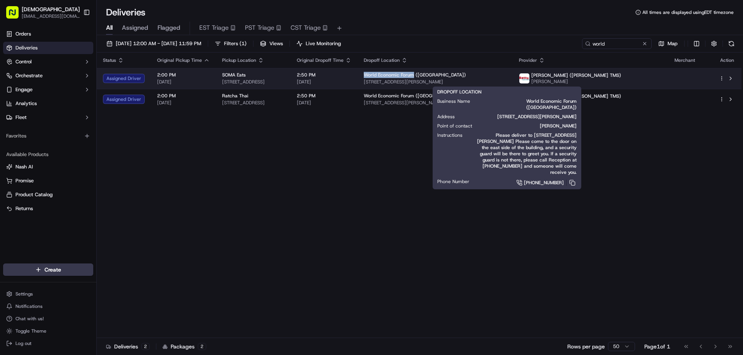
copy span "World Economic Forum"
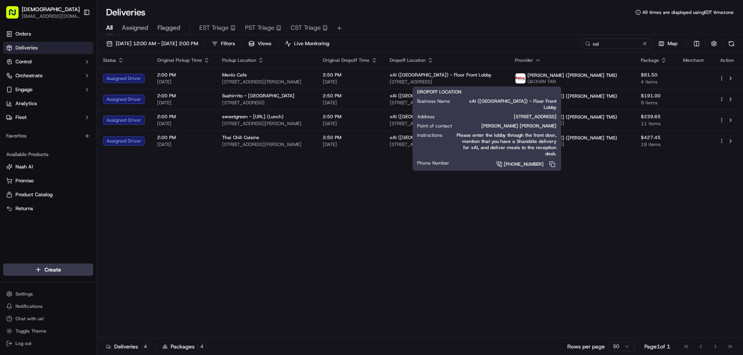
click at [434, 235] on div "Status Original Pickup Time Pickup Location Original Dropoff Time Dropoff Locat…" at bounding box center [419, 196] width 644 height 286
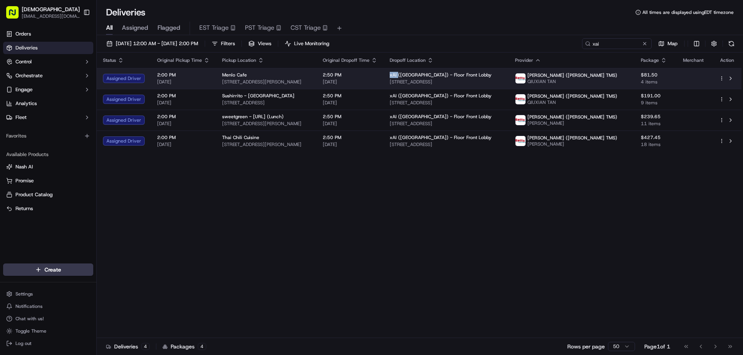
drag, startPoint x: 435, startPoint y: 75, endPoint x: 425, endPoint y: 76, distance: 9.7
click at [425, 76] on td "xAI (USA) - Floor Front Lobby 1450 Page Mill Rd, Palo Alto, CA 94304, USA" at bounding box center [445, 78] width 125 height 21
copy span "xAI"
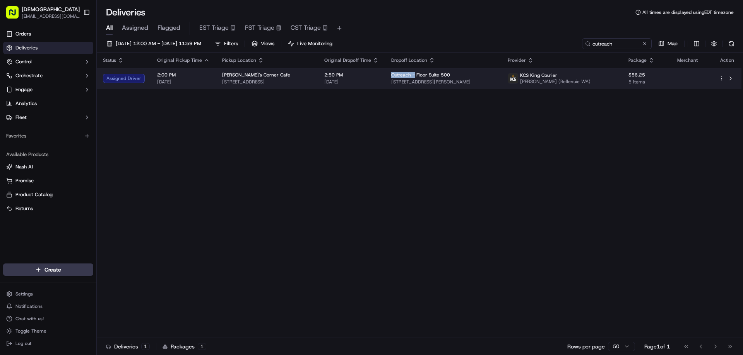
drag, startPoint x: 425, startPoint y: 73, endPoint x: 400, endPoint y: 74, distance: 24.8
click at [400, 74] on td "Outreach - Floor Suite [GEOGRAPHIC_DATA][STREET_ADDRESS][PERSON_NAME]" at bounding box center [443, 78] width 116 height 21
copy span "Outreach -"
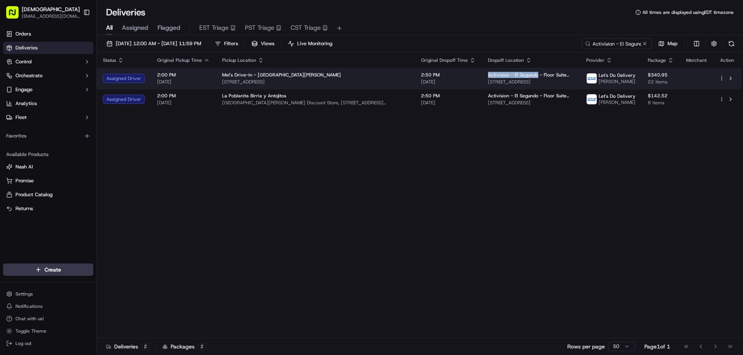
drag, startPoint x: 516, startPoint y: 72, endPoint x: 467, endPoint y: 75, distance: 49.2
click at [488, 75] on span "Activision - El Segundo - Floor Suite 900" at bounding box center [531, 75] width 86 height 6
copy span "Activision - El Segundo"
